Goal: Complete application form

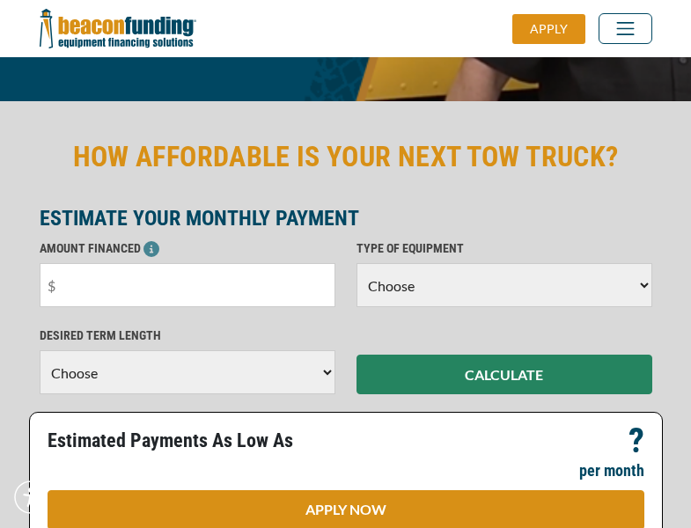
scroll to position [430, 0]
